Goal: Find specific page/section: Find specific page/section

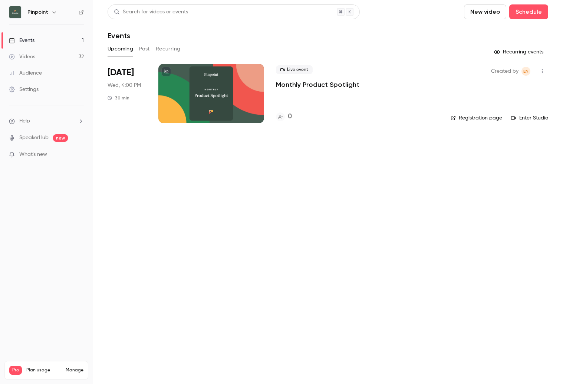
click at [242, 101] on div at bounding box center [211, 93] width 106 height 59
click at [476, 118] on link "Registration page" at bounding box center [477, 117] width 52 height 7
